Goal: Find specific page/section: Find specific page/section

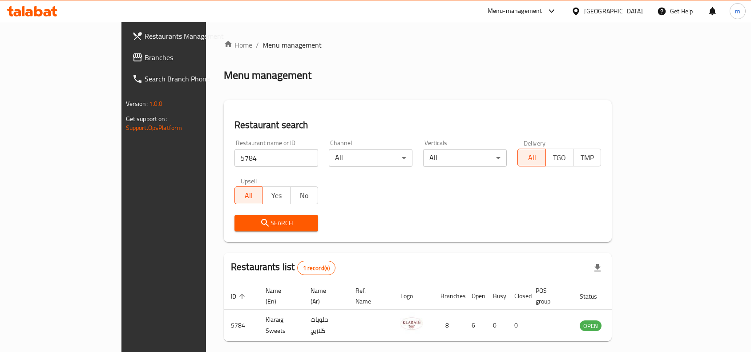
scroll to position [28, 0]
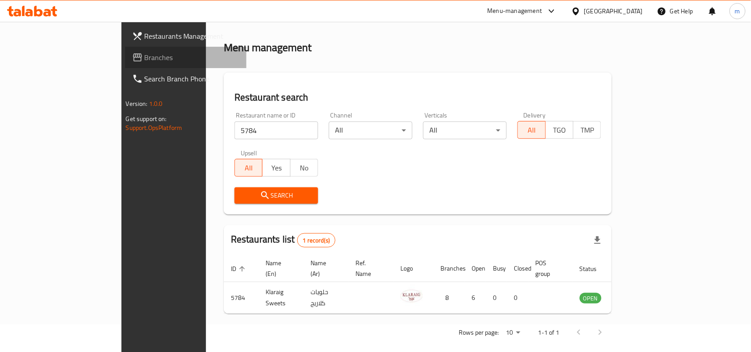
click at [145, 52] on span "Branches" at bounding box center [192, 57] width 95 height 11
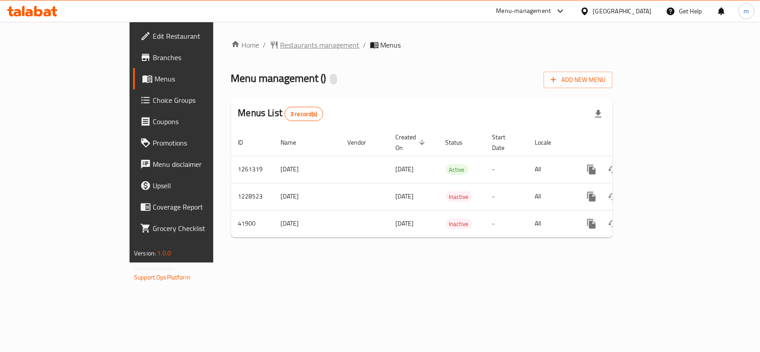
click at [280, 45] on span "Restaurants management" at bounding box center [319, 45] width 79 height 11
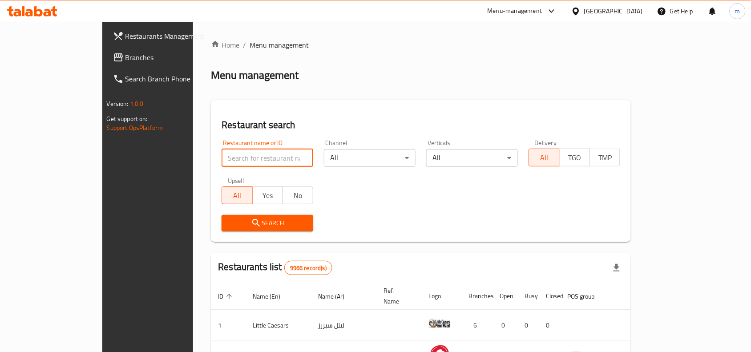
click at [222, 158] on input "search" at bounding box center [268, 158] width 92 height 18
paste input "21862"
type input "21862"
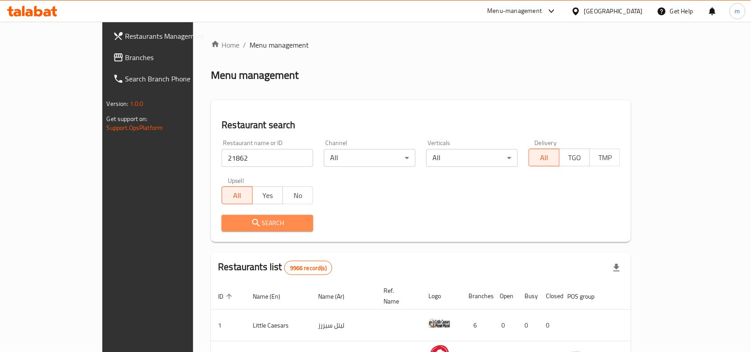
click at [251, 225] on icon "submit" at bounding box center [256, 223] width 11 height 11
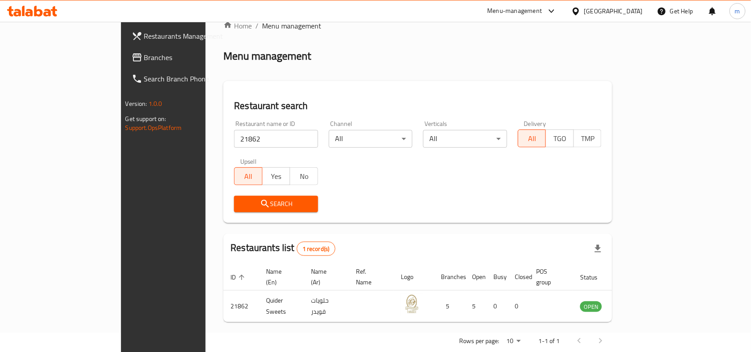
scroll to position [28, 0]
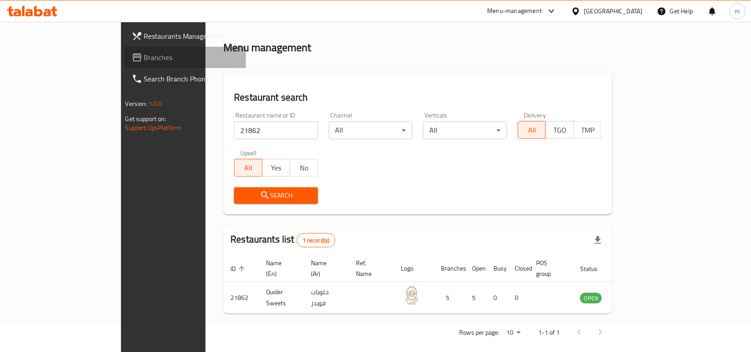
click at [144, 59] on span "Branches" at bounding box center [191, 57] width 95 height 11
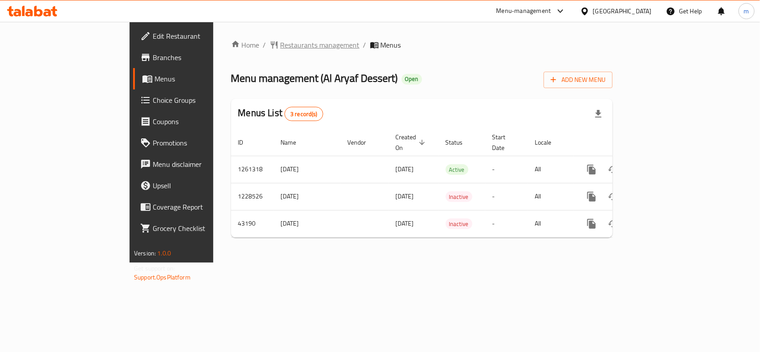
click at [280, 43] on span "Restaurants management" at bounding box center [319, 45] width 79 height 11
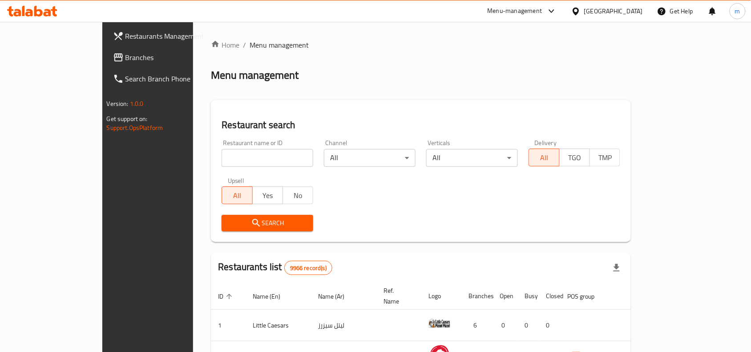
click at [222, 158] on input "search" at bounding box center [268, 158] width 92 height 18
paste input "22115"
type input "22115"
click at [229, 221] on span "Search" at bounding box center [267, 223] width 77 height 11
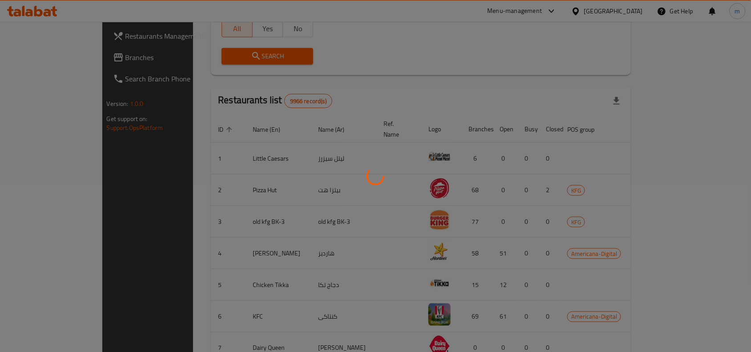
scroll to position [28, 0]
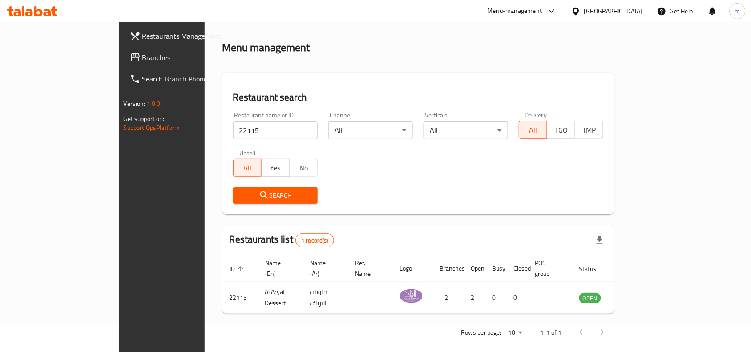
click at [581, 10] on icon at bounding box center [576, 11] width 9 height 9
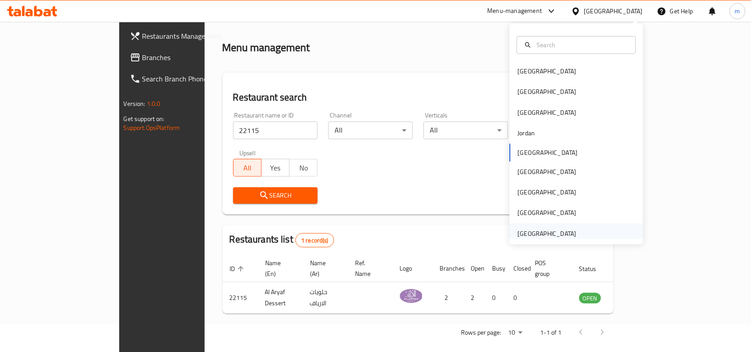
click at [521, 237] on div "United Arab Emirates" at bounding box center [547, 234] width 59 height 10
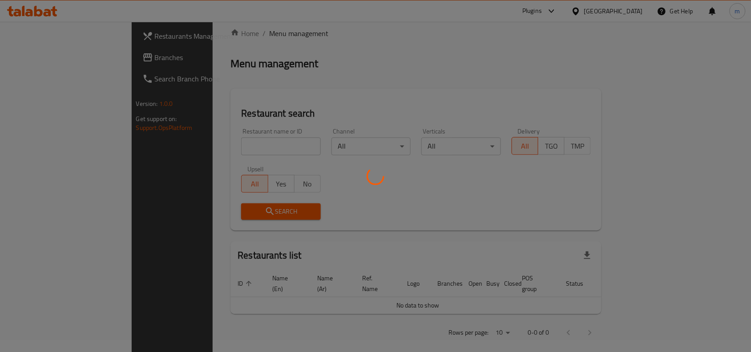
scroll to position [28, 0]
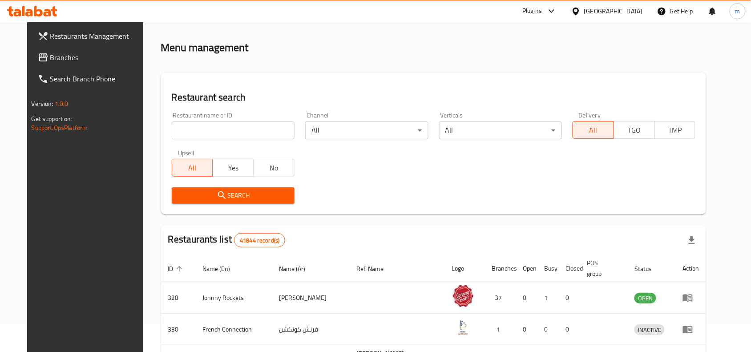
click at [50, 53] on span "Branches" at bounding box center [97, 57] width 95 height 11
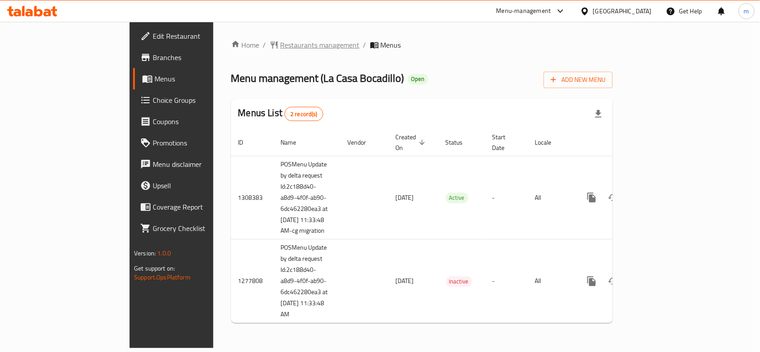
click at [280, 45] on span "Restaurants management" at bounding box center [319, 45] width 79 height 11
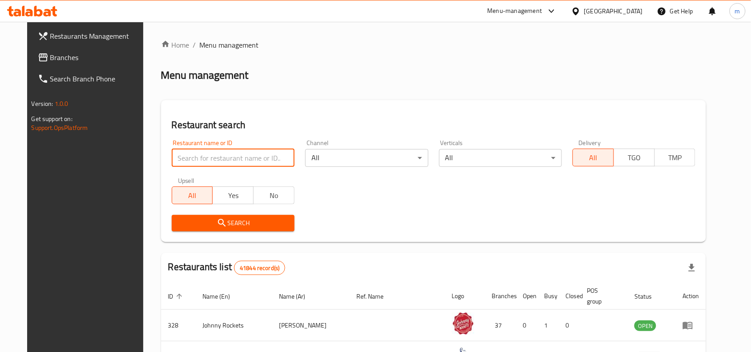
paste input "692637"
type input "692637"
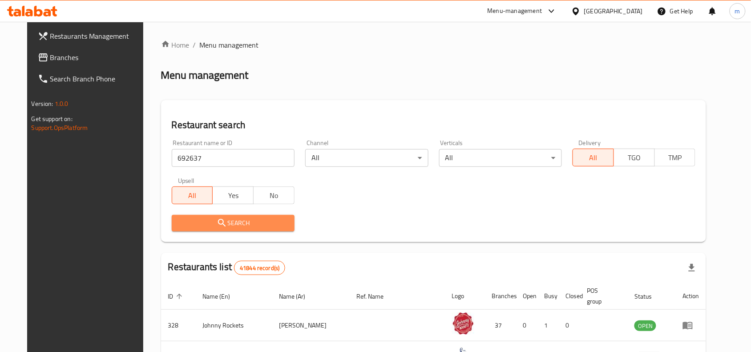
click at [239, 223] on span "Search" at bounding box center [233, 223] width 109 height 11
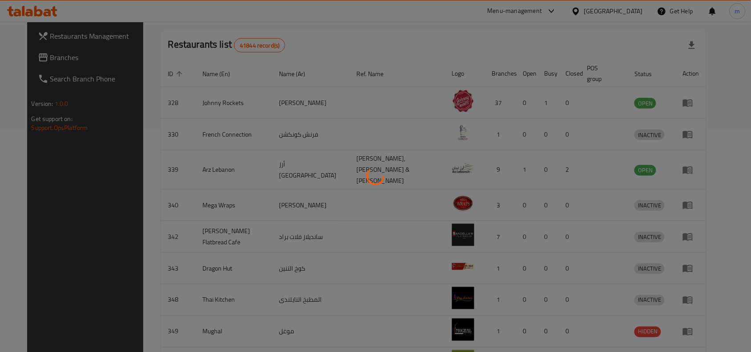
scroll to position [28, 0]
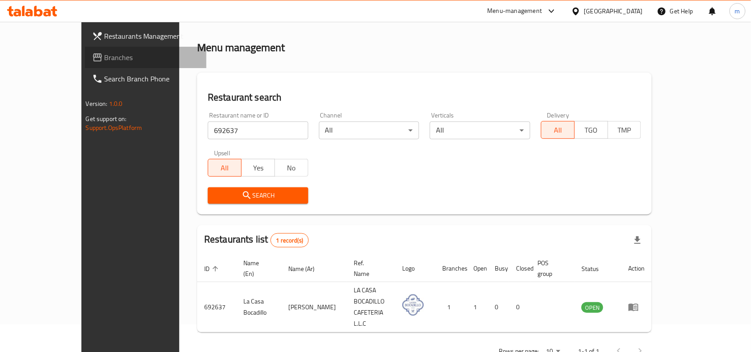
click at [105, 57] on span "Branches" at bounding box center [152, 57] width 95 height 11
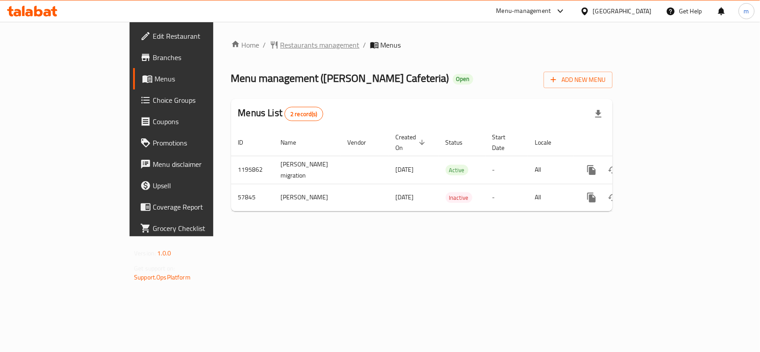
click at [280, 40] on span "Restaurants management" at bounding box center [319, 45] width 79 height 11
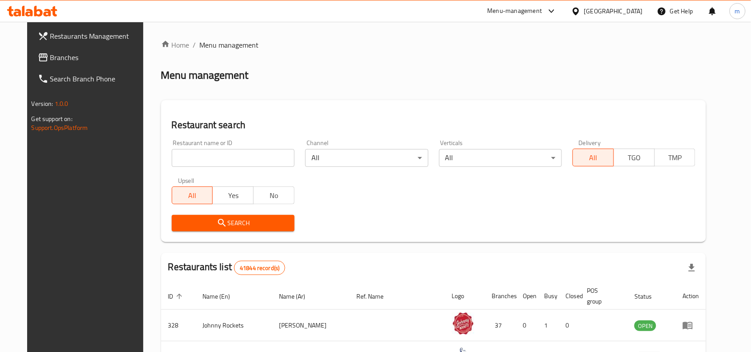
click at [199, 156] on input "search" at bounding box center [233, 158] width 123 height 18
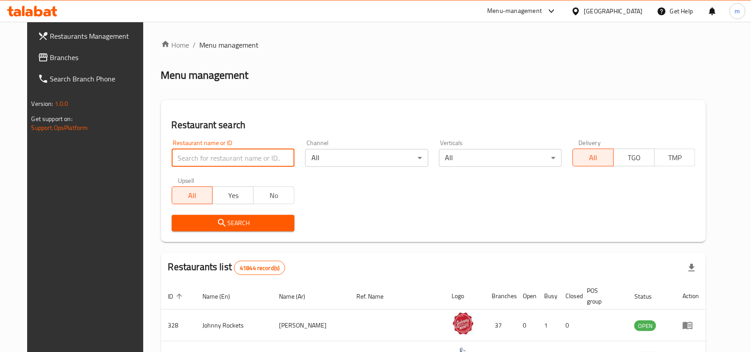
paste input "28205"
type input "28205"
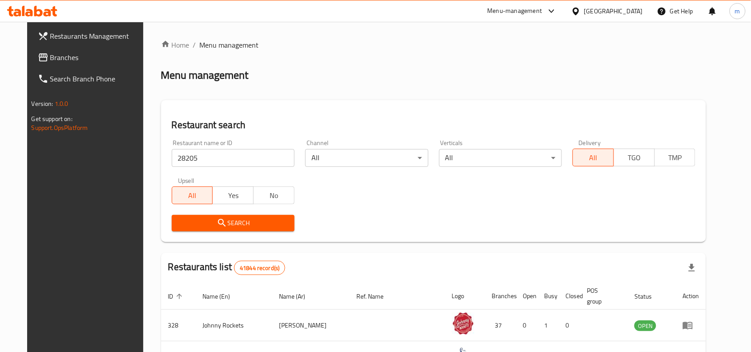
click at [221, 222] on span "Search" at bounding box center [233, 223] width 109 height 11
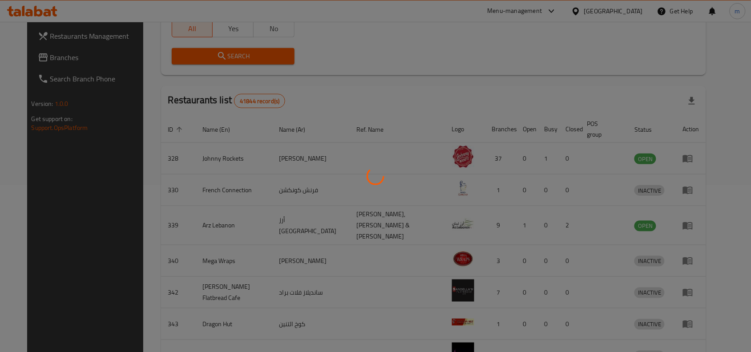
scroll to position [28, 0]
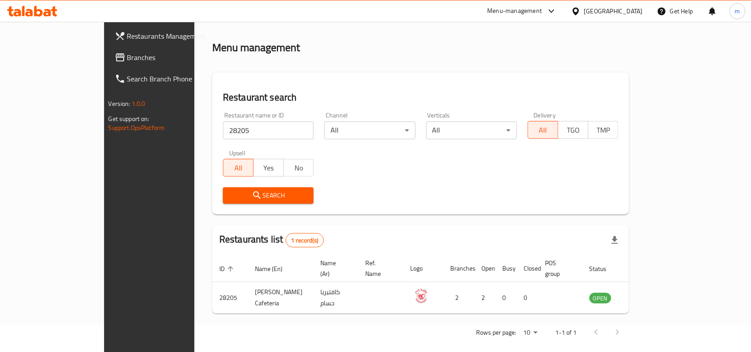
click at [573, 9] on icon at bounding box center [576, 11] width 9 height 9
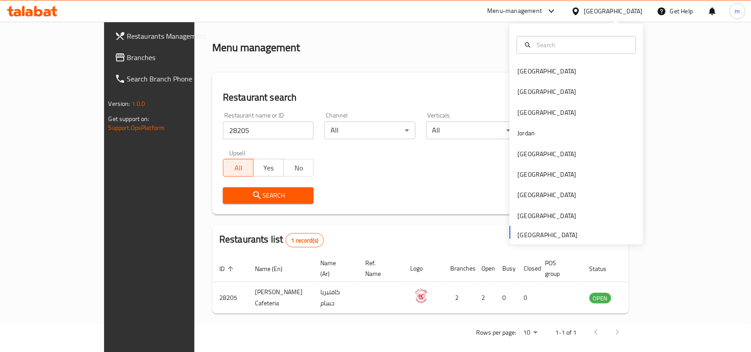
click at [526, 235] on div "Bahrain Egypt Iraq Jordan Kuwait Oman Qatar Saudi Arabia United Arab Emirates" at bounding box center [577, 152] width 134 height 183
click at [577, 14] on icon at bounding box center [576, 11] width 6 height 8
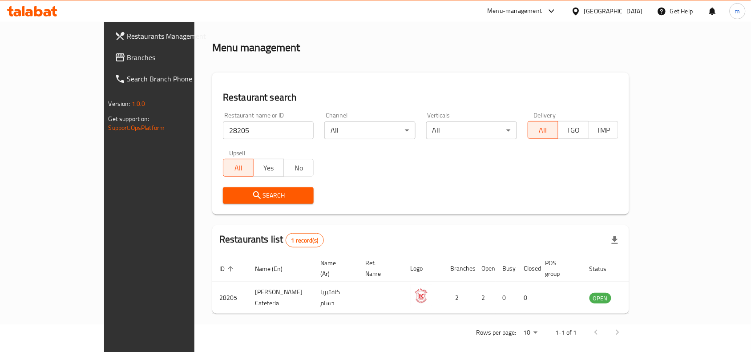
click at [584, 11] on div at bounding box center [578, 11] width 13 height 10
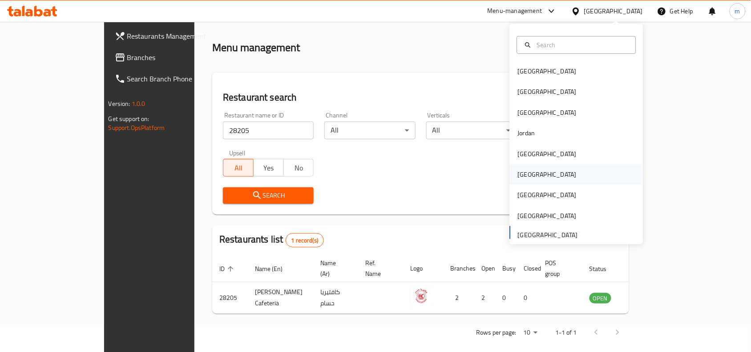
click at [522, 173] on div "Oman" at bounding box center [547, 175] width 59 height 10
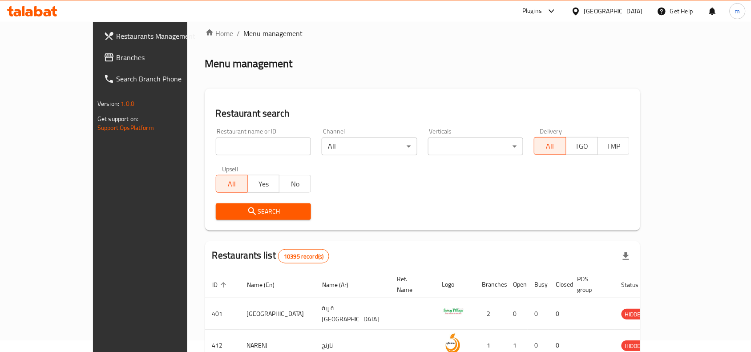
scroll to position [28, 0]
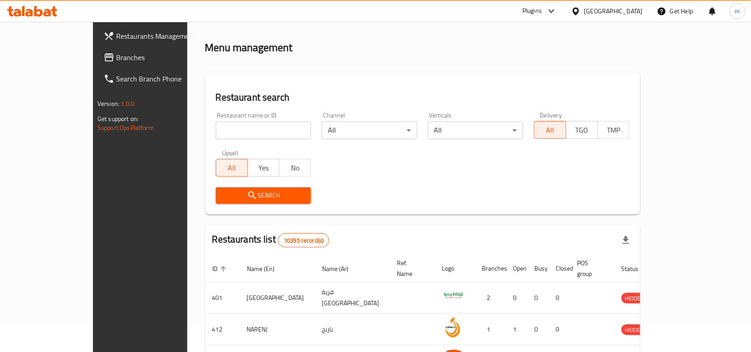
click at [97, 51] on link "Branches" at bounding box center [158, 57] width 122 height 21
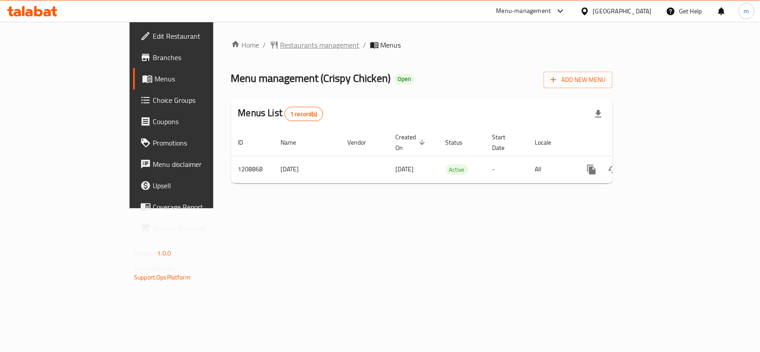
click at [280, 45] on span "Restaurants management" at bounding box center [319, 45] width 79 height 11
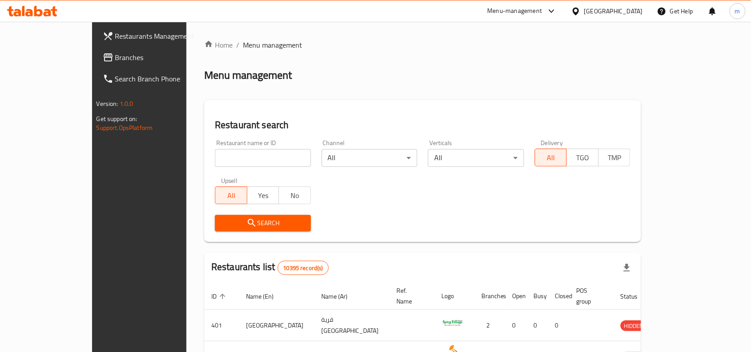
click at [217, 156] on input "search" at bounding box center [263, 158] width 96 height 18
paste input "670814"
type input "670814"
click at [231, 219] on span "Search" at bounding box center [263, 223] width 82 height 11
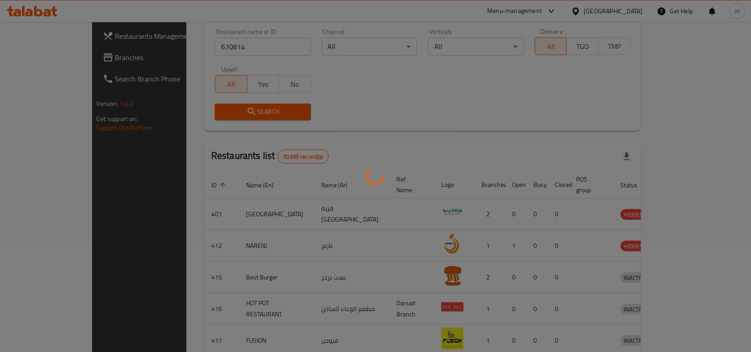
scroll to position [28, 0]
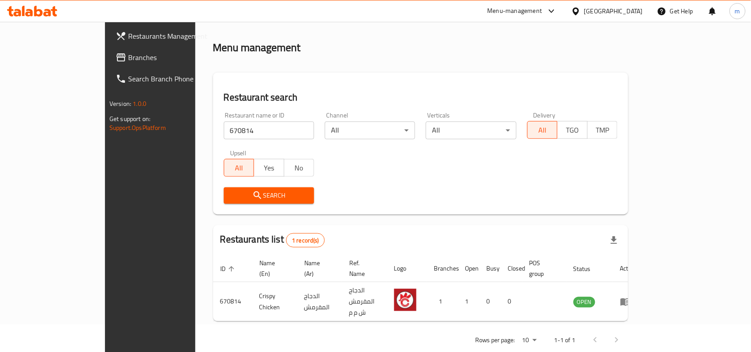
click at [579, 9] on icon at bounding box center [576, 11] width 6 height 8
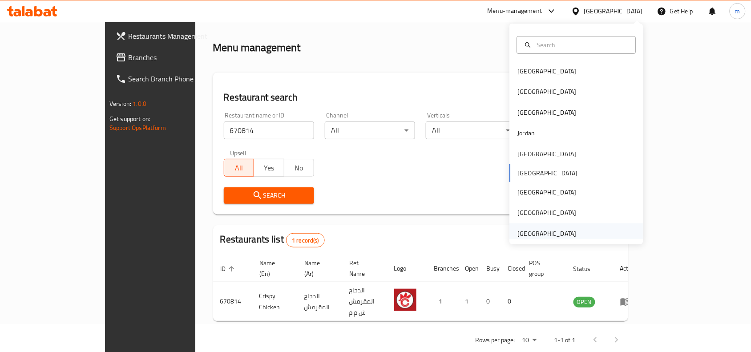
click at [536, 230] on div "[GEOGRAPHIC_DATA]" at bounding box center [547, 234] width 59 height 10
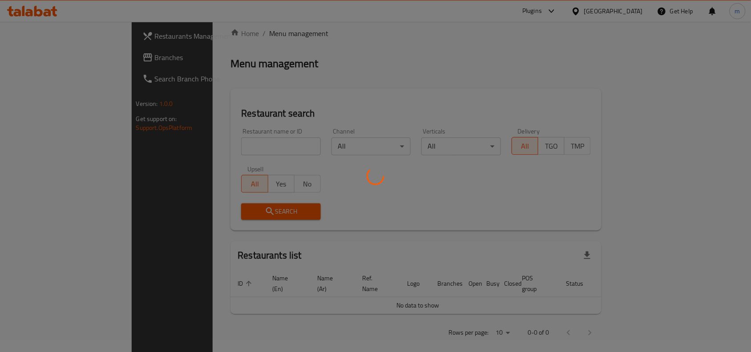
scroll to position [28, 0]
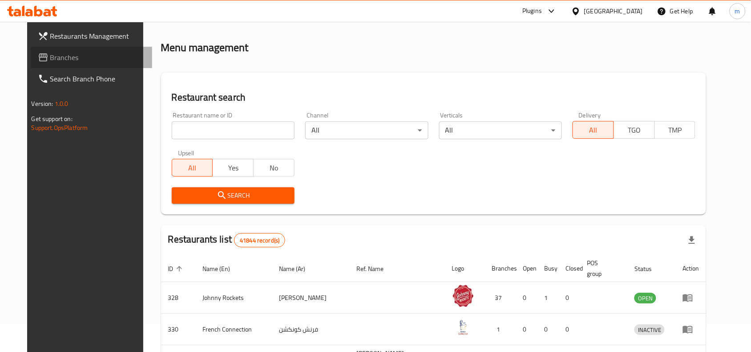
click at [50, 56] on span "Branches" at bounding box center [97, 57] width 95 height 11
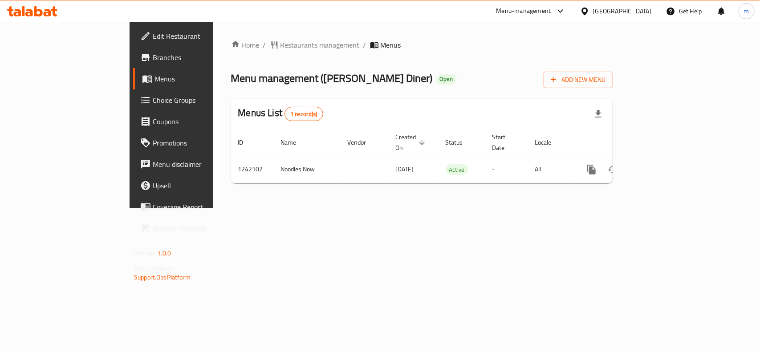
click at [586, 12] on icon at bounding box center [584, 11] width 6 height 8
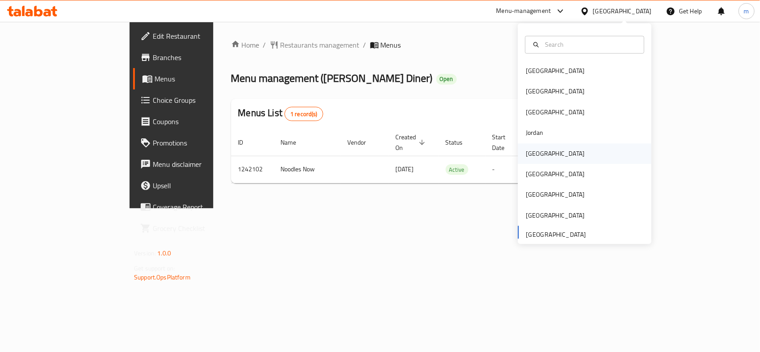
click at [535, 152] on div "[GEOGRAPHIC_DATA]" at bounding box center [555, 154] width 59 height 10
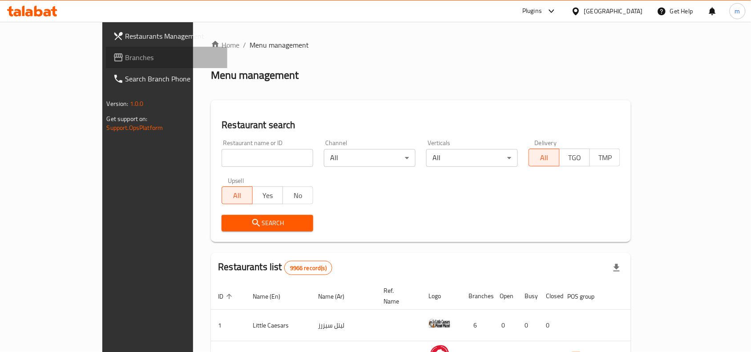
click at [126, 52] on span "Branches" at bounding box center [173, 57] width 95 height 11
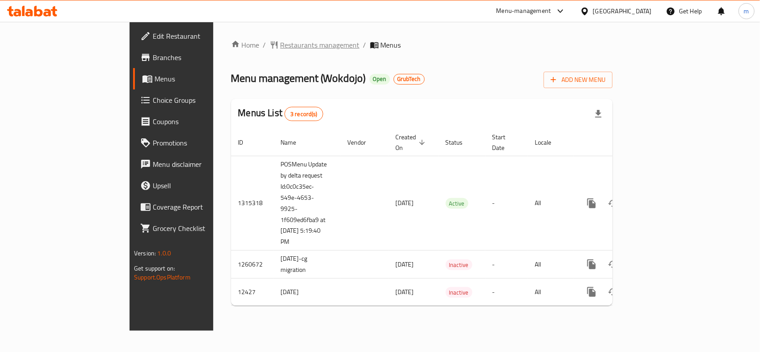
click at [280, 46] on span "Restaurants management" at bounding box center [319, 45] width 79 height 11
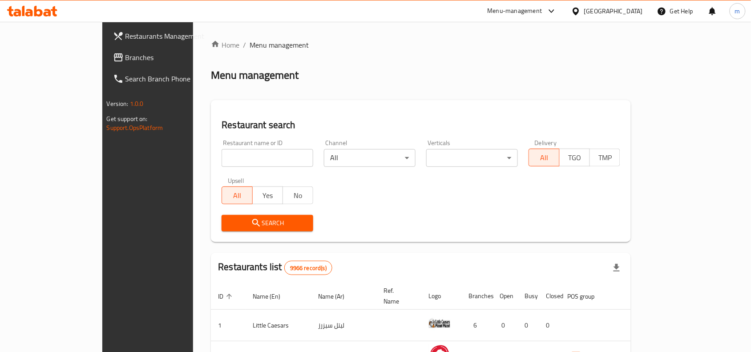
click at [222, 158] on input "search" at bounding box center [268, 158] width 92 height 18
paste input "7669"
type input "7669"
click at [229, 224] on span "Search" at bounding box center [267, 223] width 77 height 11
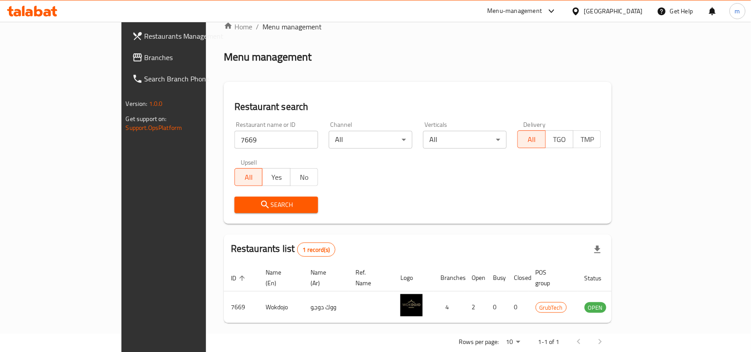
scroll to position [28, 0]
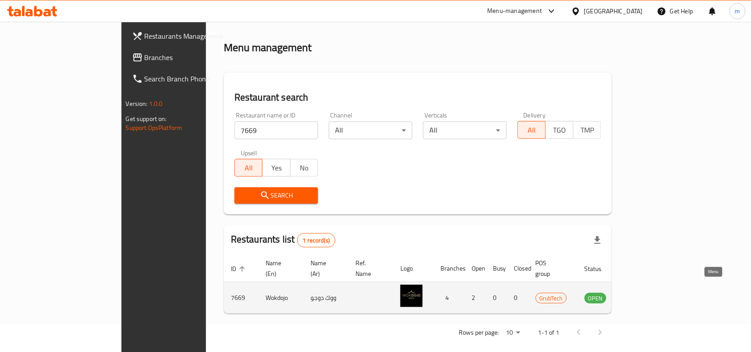
click at [642, 295] on icon "enhanced table" at bounding box center [637, 299] width 10 height 8
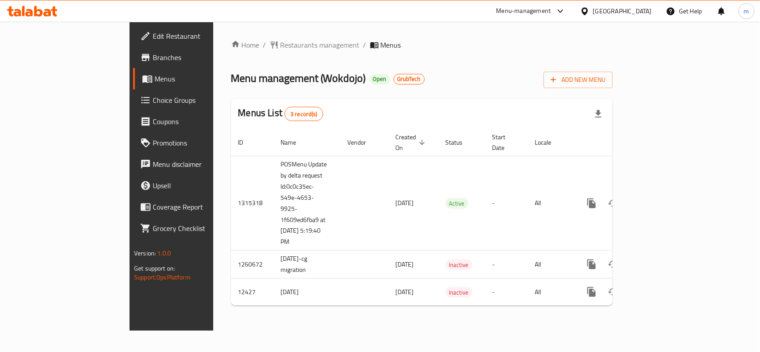
click at [588, 8] on icon at bounding box center [584, 11] width 6 height 8
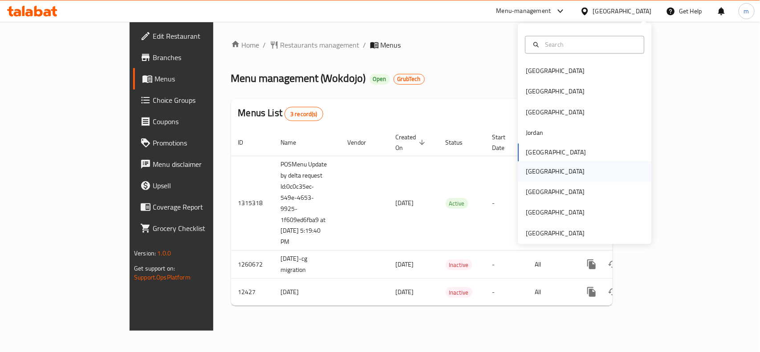
click at [530, 172] on div "Oman" at bounding box center [555, 171] width 59 height 10
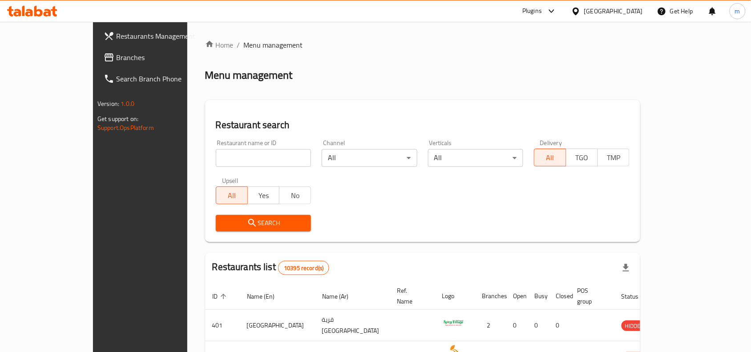
click at [116, 59] on span "Branches" at bounding box center [163, 57] width 95 height 11
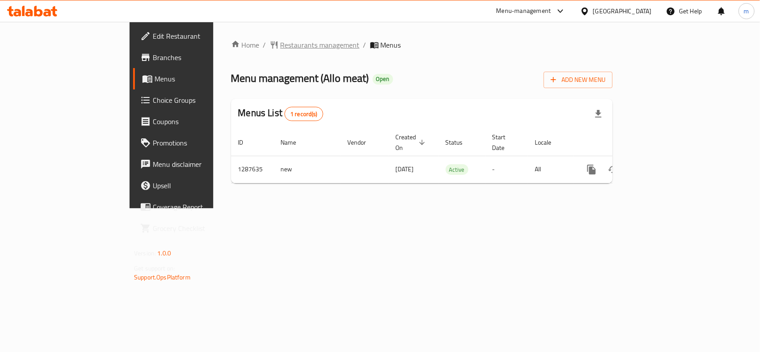
click at [280, 43] on span "Restaurants management" at bounding box center [319, 45] width 79 height 11
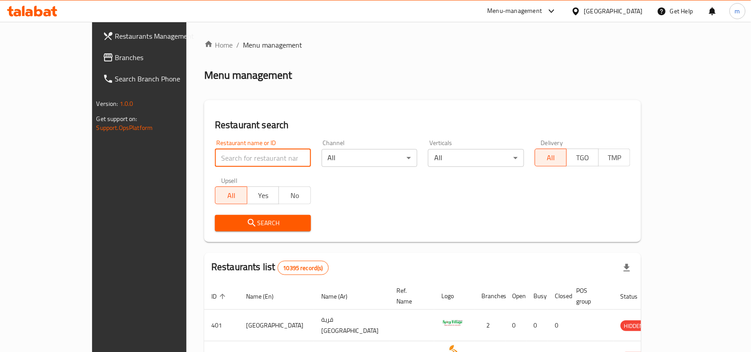
click at [232, 162] on input "search" at bounding box center [263, 158] width 96 height 18
paste input "762834"
type input "762834"
click at [228, 219] on span "Search" at bounding box center [263, 223] width 82 height 11
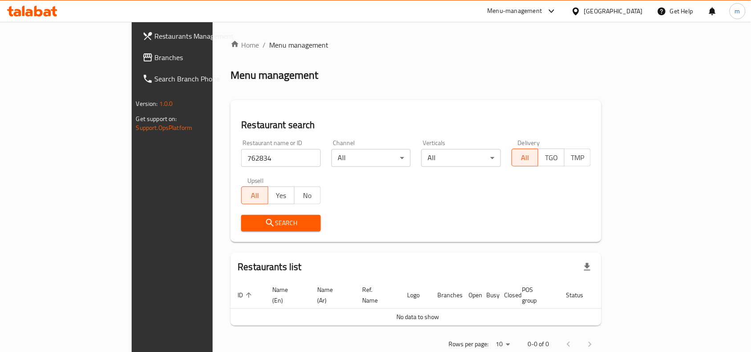
scroll to position [12, 0]
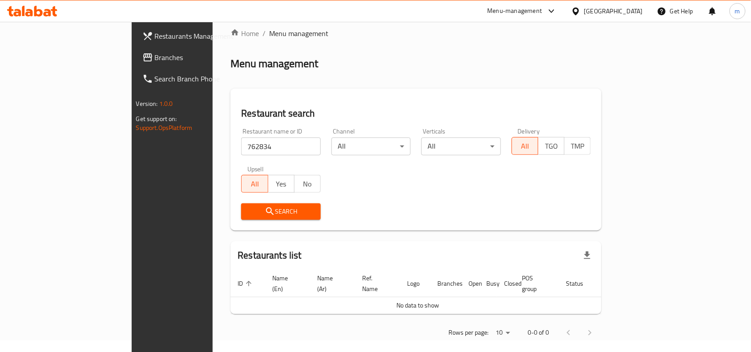
click at [581, 12] on icon at bounding box center [576, 11] width 9 height 9
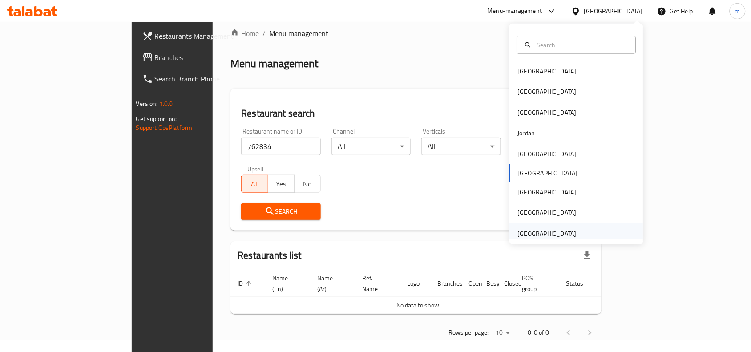
click at [541, 231] on div "[GEOGRAPHIC_DATA]" at bounding box center [547, 234] width 59 height 10
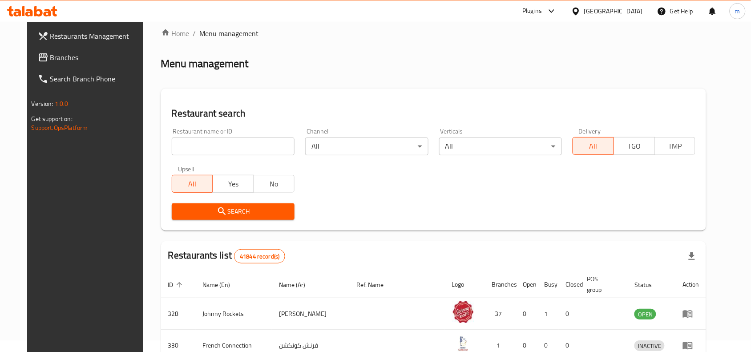
click at [61, 60] on span "Branches" at bounding box center [97, 57] width 95 height 11
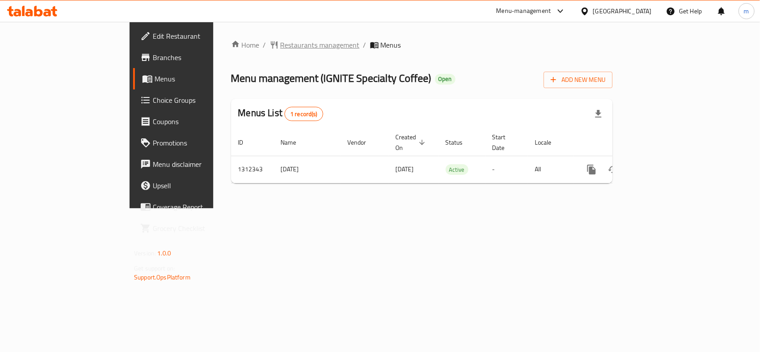
click at [280, 44] on span "Restaurants management" at bounding box center [319, 45] width 79 height 11
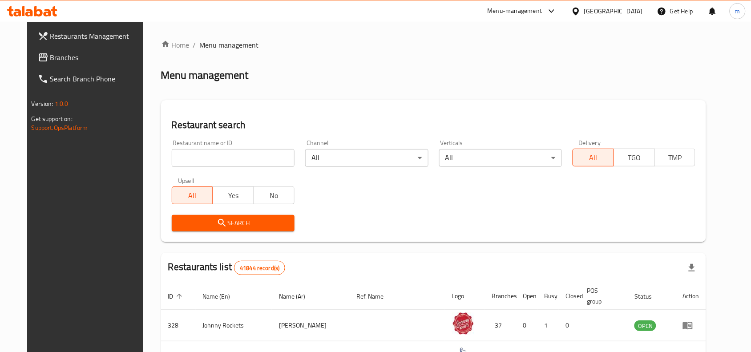
click at [230, 162] on input "search" at bounding box center [233, 158] width 123 height 18
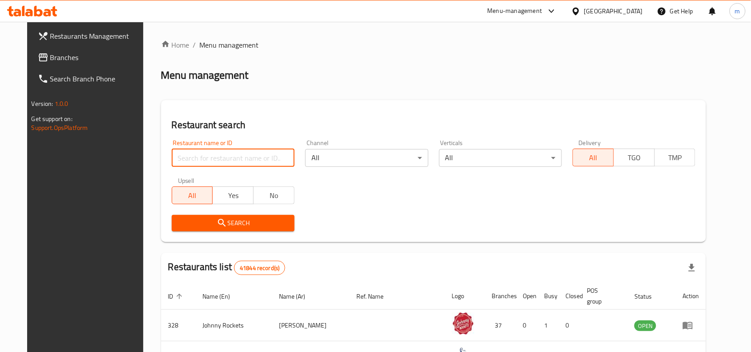
paste input "706070"
type input "706070"
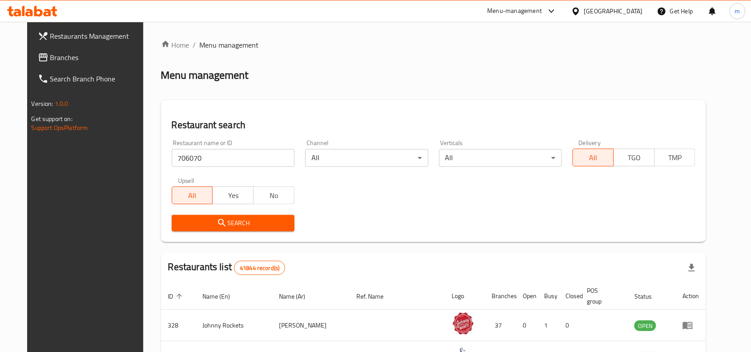
click at [219, 221] on span "Search" at bounding box center [233, 223] width 109 height 11
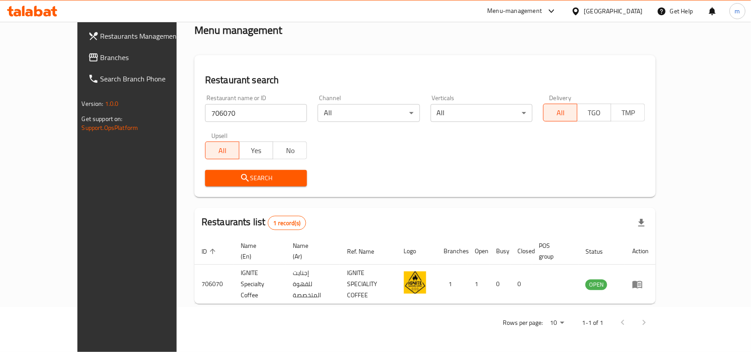
scroll to position [28, 0]
